Goal: Transaction & Acquisition: Purchase product/service

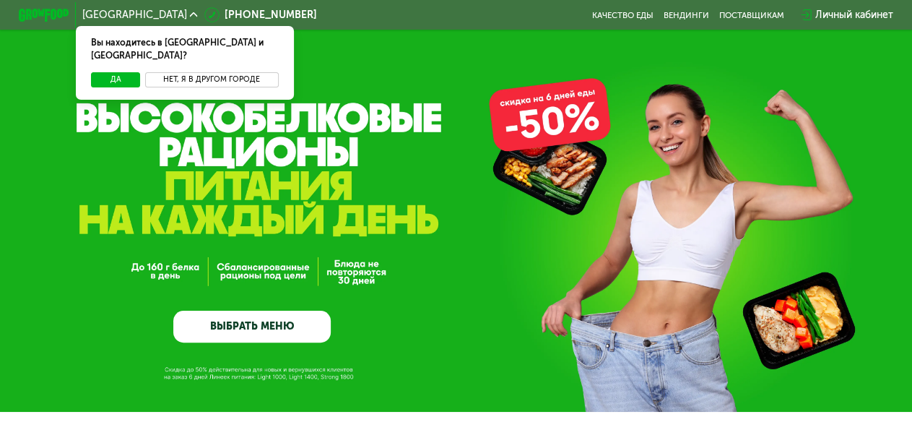
click at [173, 72] on button "Нет, я в другом городе" at bounding box center [212, 79] width 134 height 15
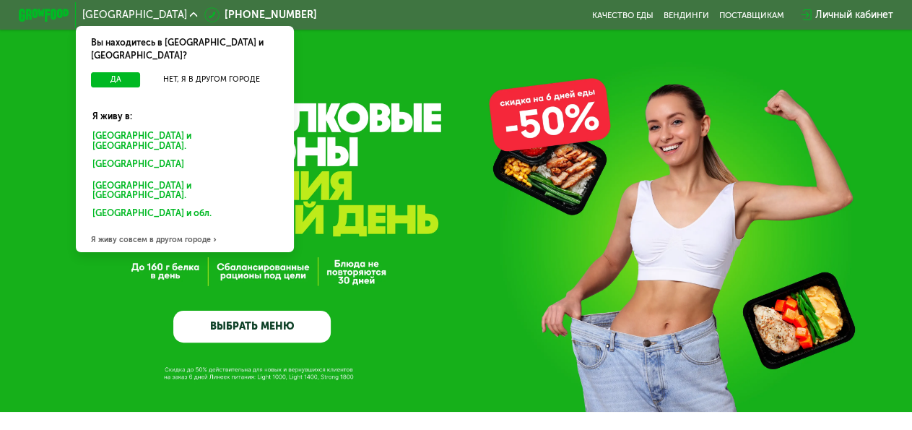
click at [144, 128] on div "Санкт-Петербурге и обл." at bounding box center [185, 140] width 203 height 27
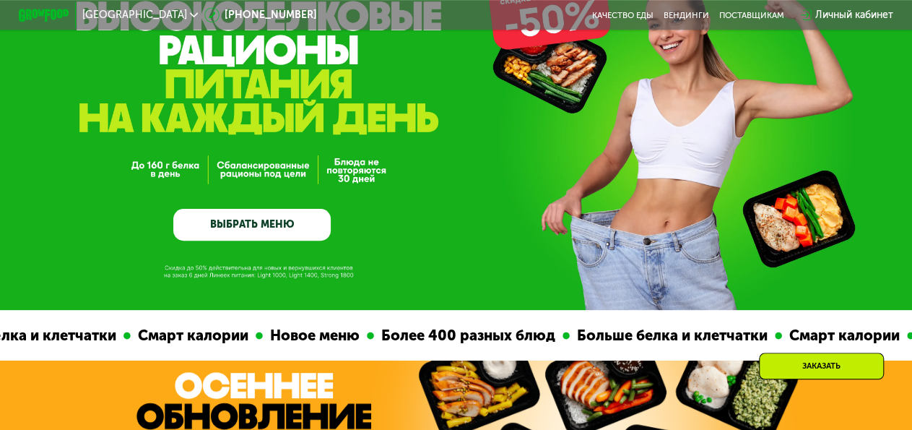
click at [298, 234] on link "ВЫБРАТЬ МЕНЮ" at bounding box center [251, 225] width 157 height 32
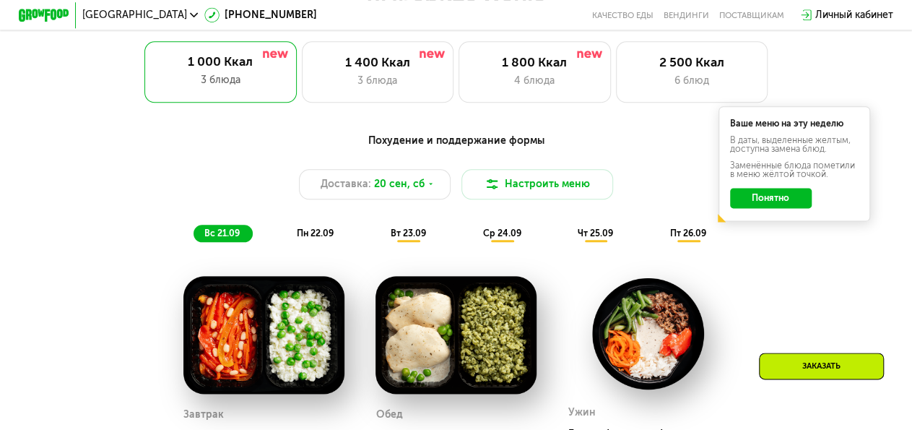
scroll to position [852, 0]
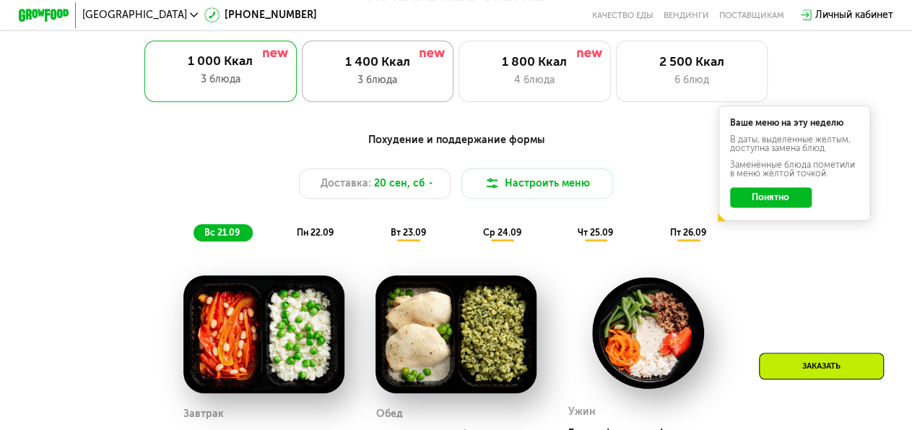
click at [418, 95] on div "1 400 Ккал 3 блюда" at bounding box center [378, 70] width 152 height 61
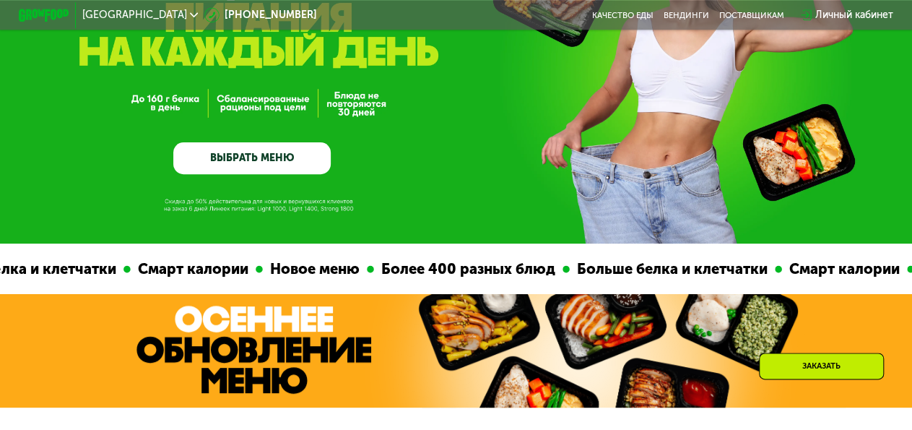
scroll to position [207, 0]
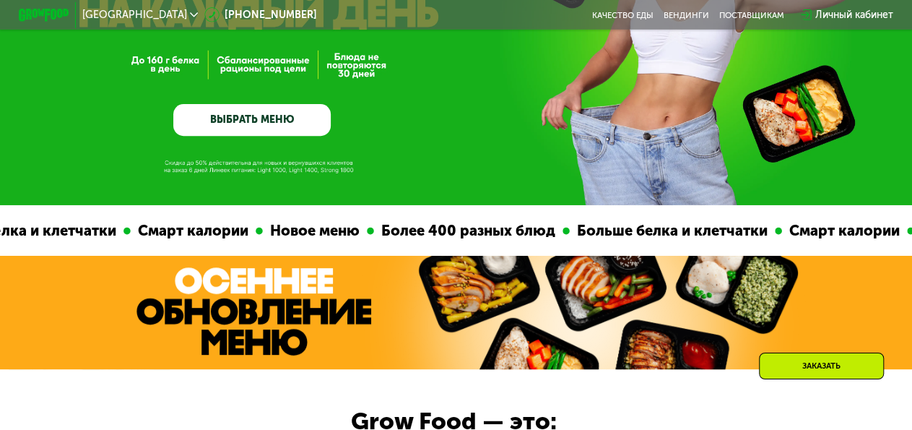
click at [267, 129] on link "ВЫБРАТЬ МЕНЮ" at bounding box center [251, 120] width 157 height 32
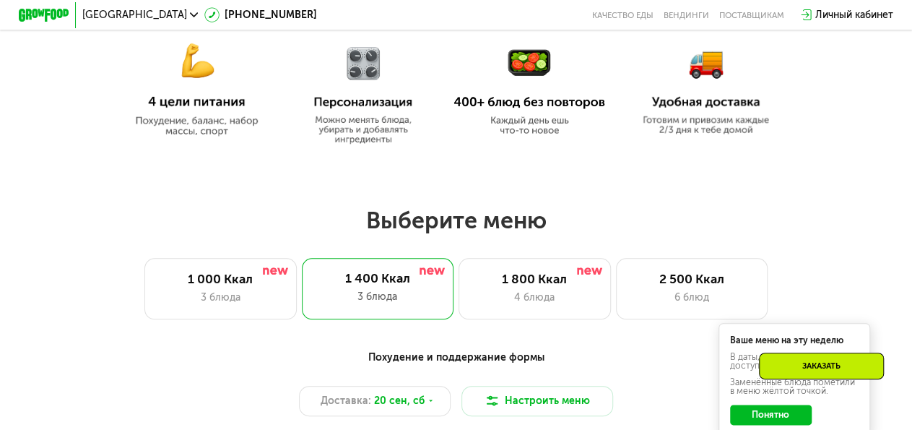
scroll to position [816, 0]
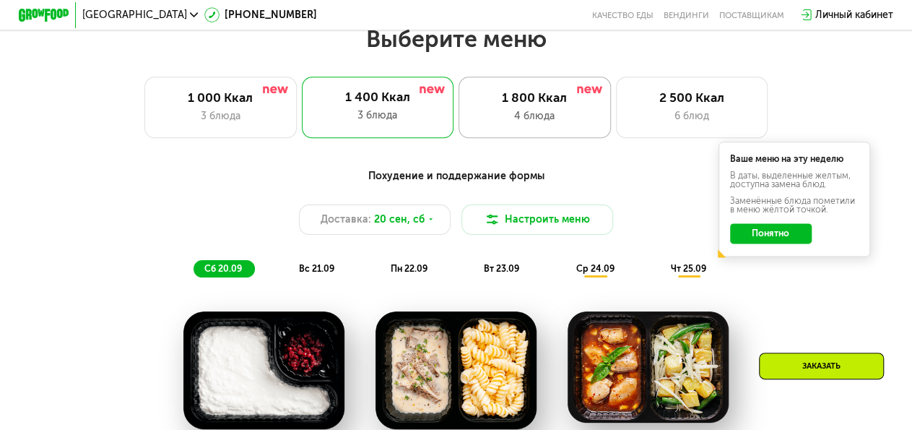
click at [543, 124] on div "4 блюда" at bounding box center [534, 115] width 125 height 15
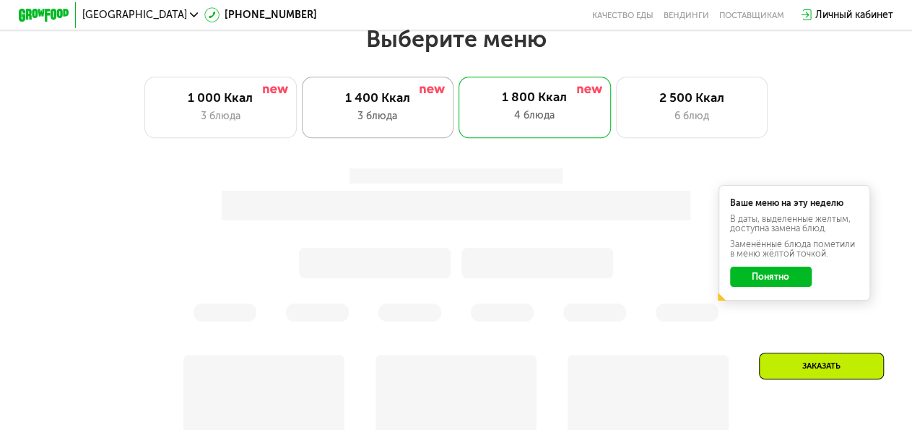
click at [405, 113] on div "1 400 Ккал 3 блюда" at bounding box center [378, 107] width 152 height 61
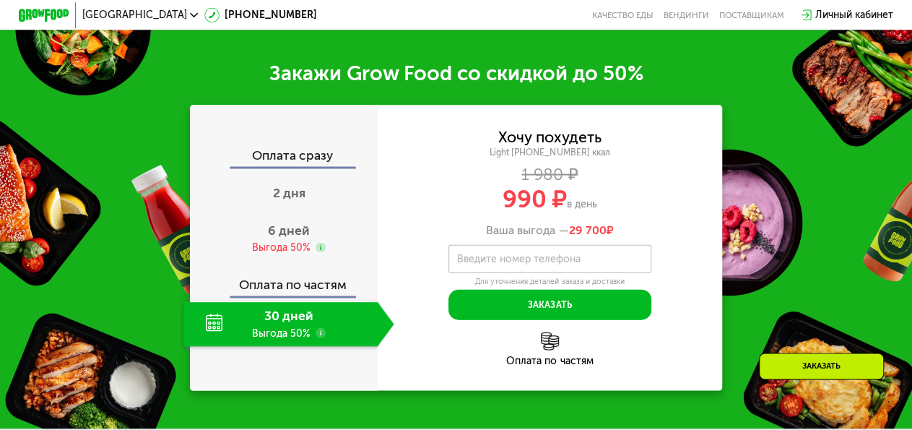
scroll to position [1516, 0]
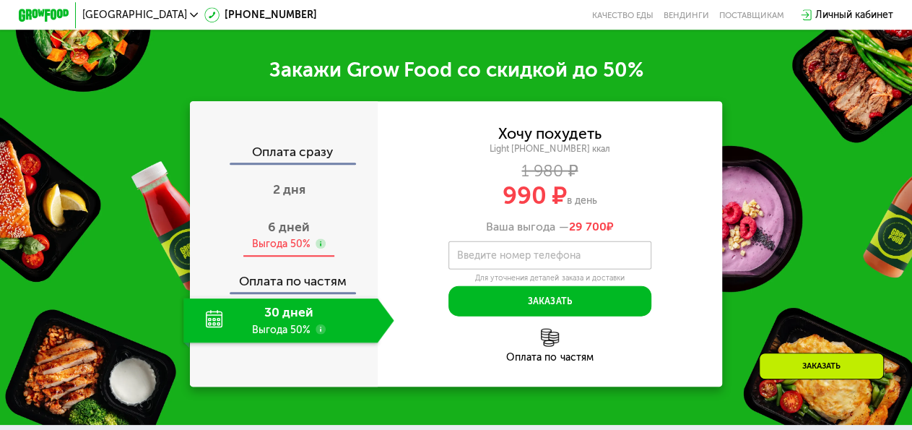
click at [295, 235] on span "6 дней" at bounding box center [289, 227] width 42 height 15
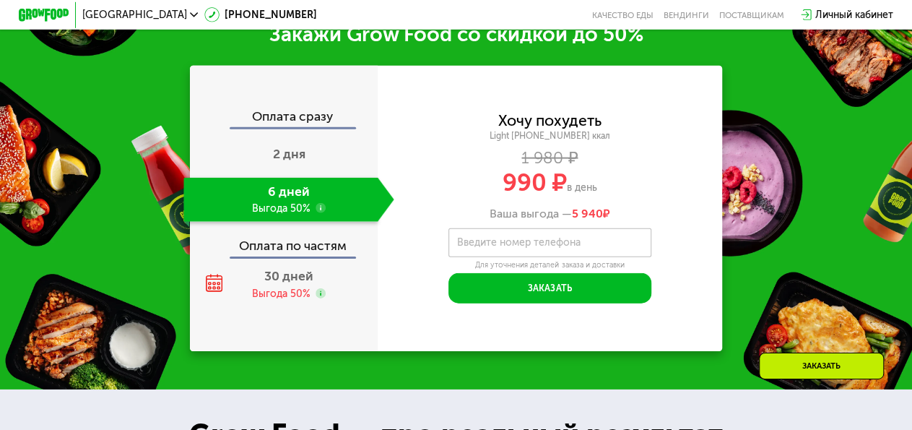
scroll to position [1555, 0]
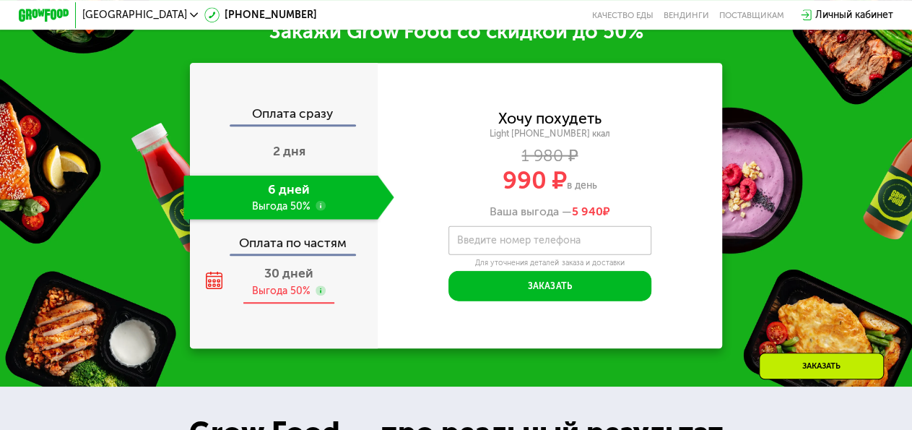
click at [290, 281] on span "30 дней" at bounding box center [288, 273] width 49 height 15
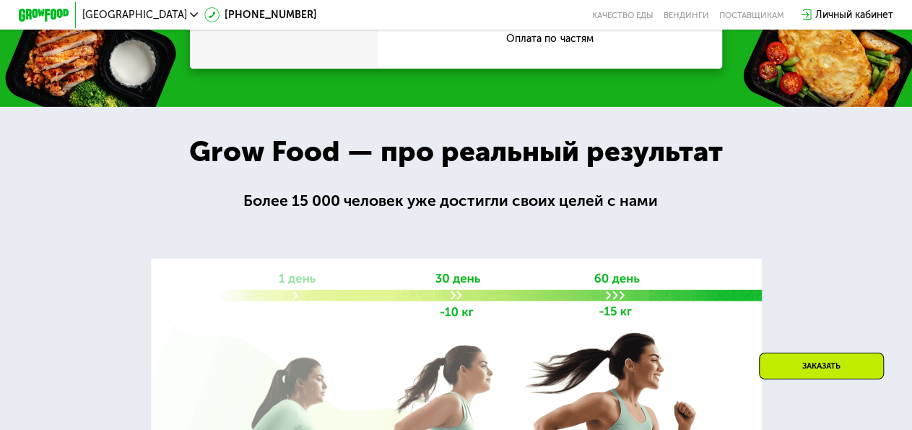
scroll to position [1657, 0]
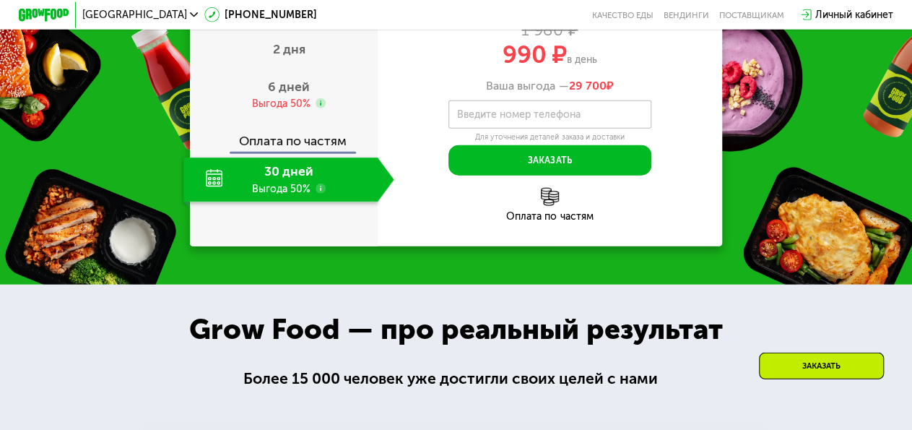
click at [845, 364] on div "Заказать" at bounding box center [821, 366] width 125 height 27
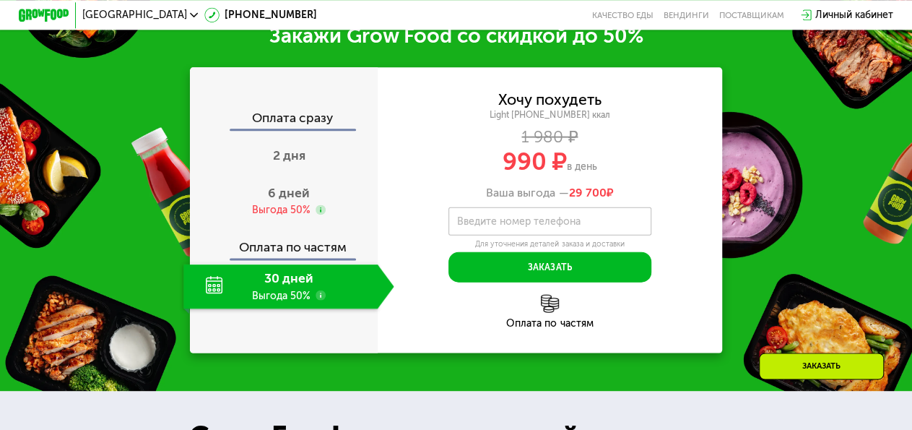
scroll to position [1550, 0]
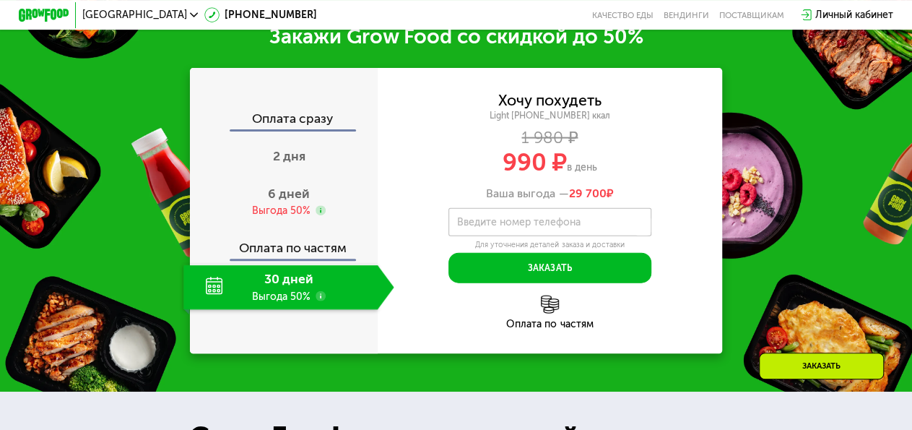
click at [553, 225] on label "Введите номер телефона" at bounding box center [519, 221] width 124 height 7
click at [553, 236] on input "Введите номер телефона" at bounding box center [550, 221] width 203 height 28
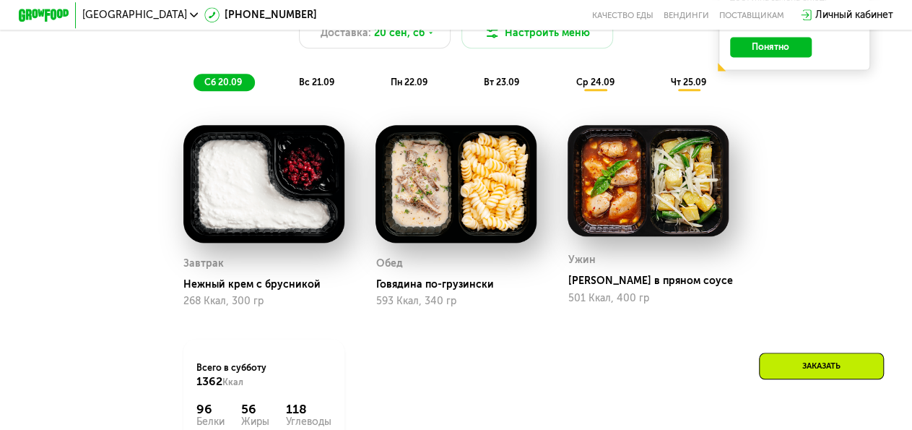
scroll to position [1003, 0]
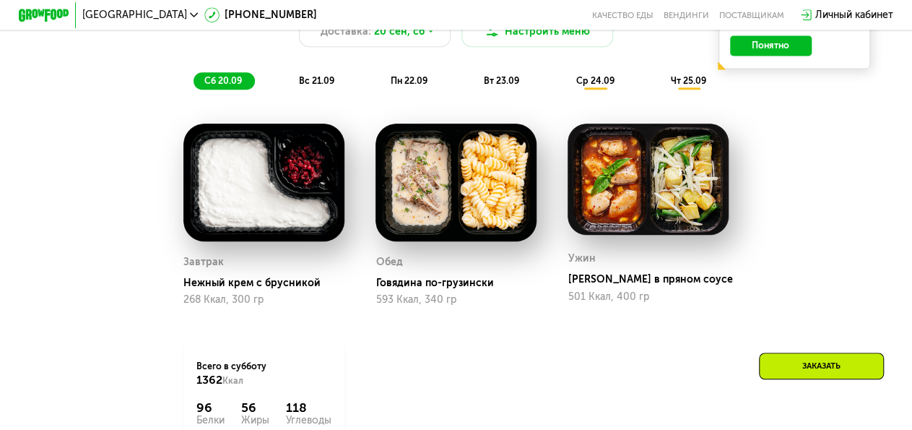
click at [420, 80] on div "Похудение и поддержание формы Доставка: [DATE] Настроить меню сб 20.09 вс 21.09…" at bounding box center [456, 35] width 751 height 110
click at [417, 86] on span "пн 22.09" at bounding box center [409, 80] width 37 height 11
